Goal: Obtain resource: Download file/media

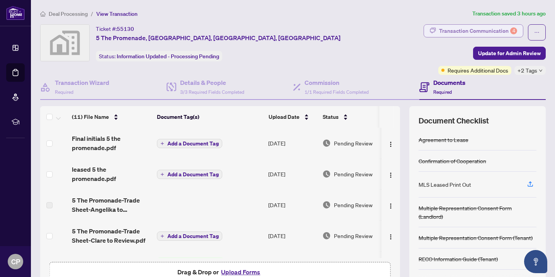
click at [464, 32] on div "Transaction Communication 4" at bounding box center [478, 31] width 78 height 12
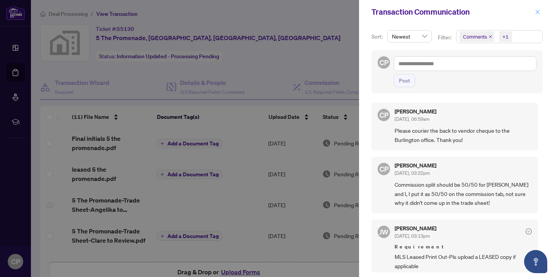
click at [537, 9] on span "button" at bounding box center [537, 12] width 5 height 12
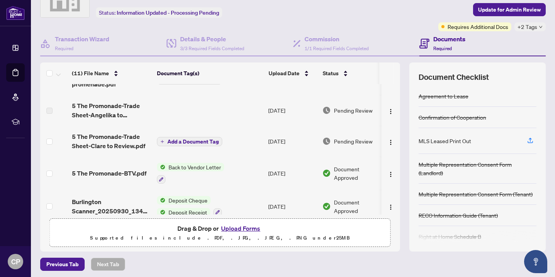
scroll to position [52, 0]
click at [115, 168] on span "5 The Promonade-BTV.pdf" at bounding box center [109, 172] width 75 height 9
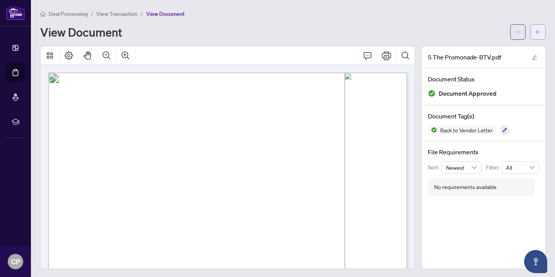
click at [534, 33] on button "button" at bounding box center [537, 31] width 15 height 15
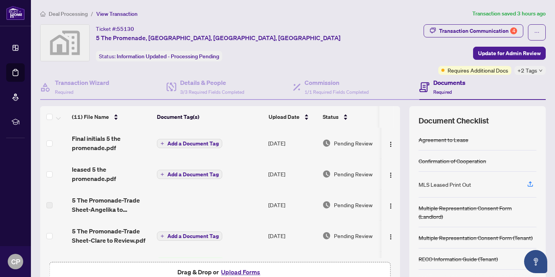
scroll to position [24, 0]
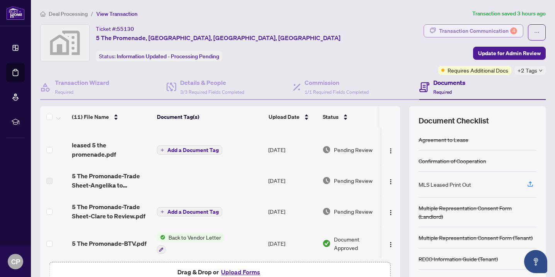
click at [469, 32] on div "Transaction Communication 4" at bounding box center [478, 31] width 78 height 12
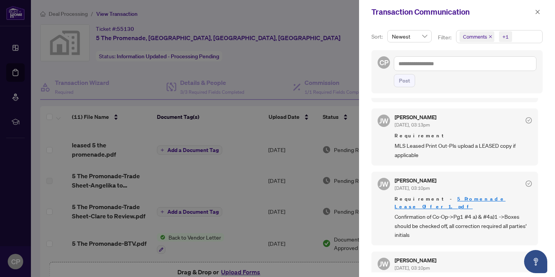
scroll to position [0, 0]
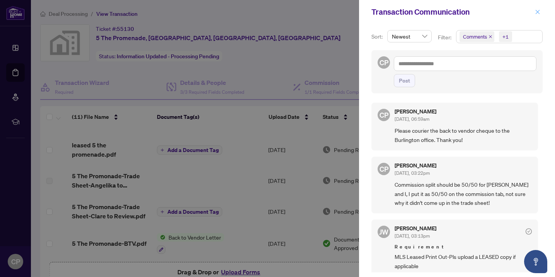
click at [537, 14] on span "button" at bounding box center [537, 12] width 5 height 12
